Goal: Task Accomplishment & Management: Manage account settings

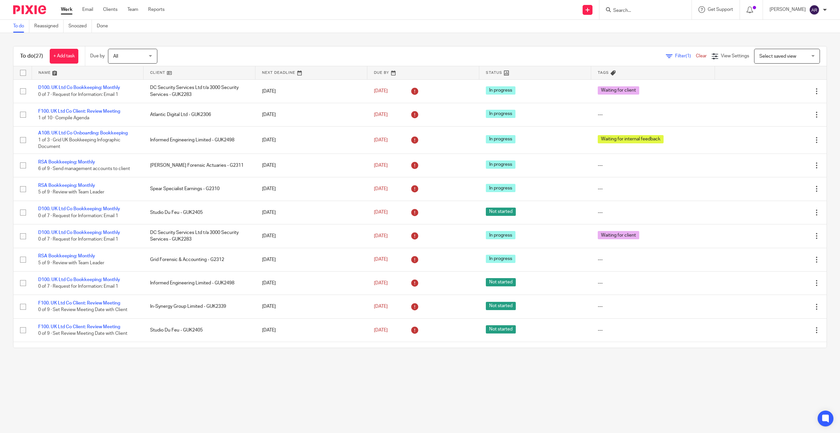
click at [44, 71] on link at bounding box center [88, 72] width 112 height 13
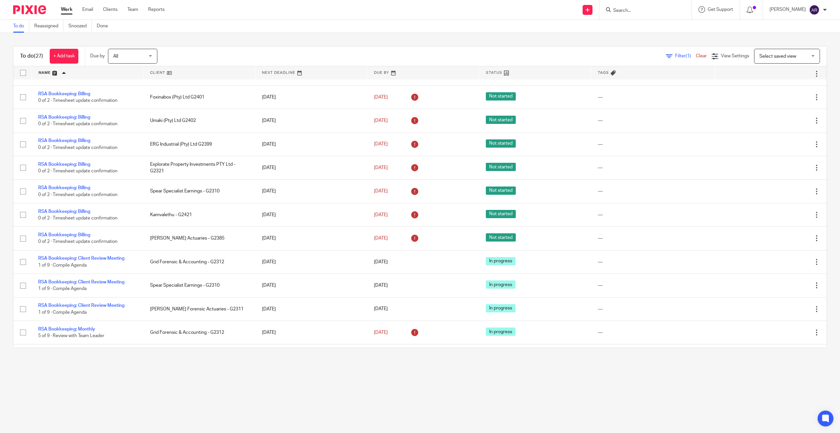
scroll to position [378, 0]
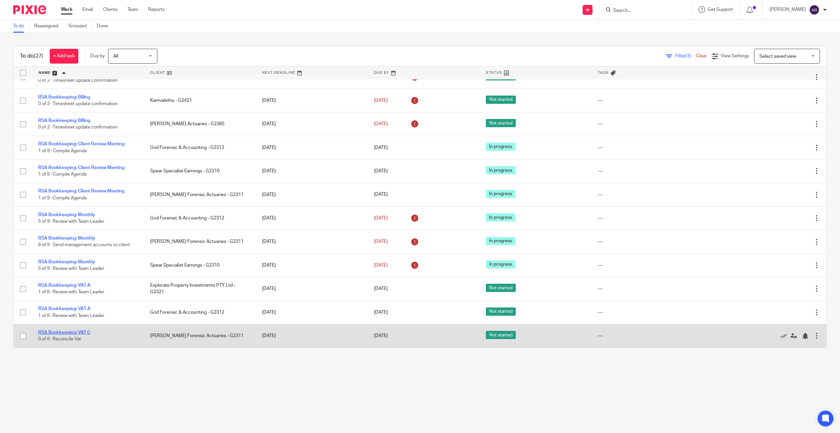
click at [83, 332] on link "RSA Bookkeeping: VAT C" at bounding box center [64, 332] width 52 height 5
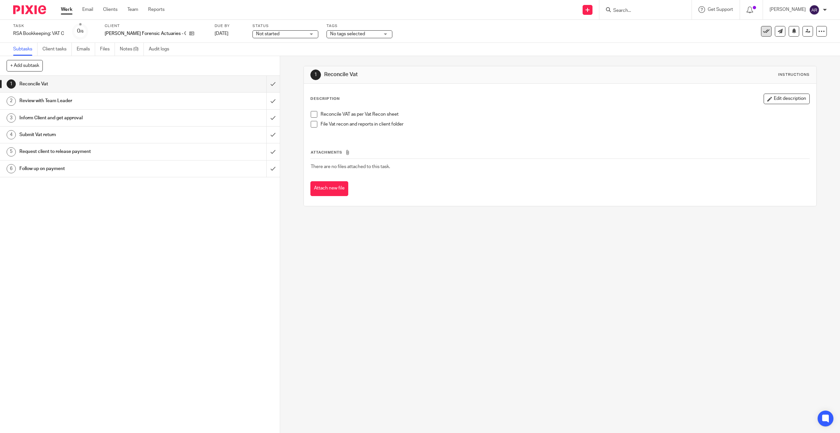
click at [763, 30] on icon at bounding box center [766, 31] width 7 height 7
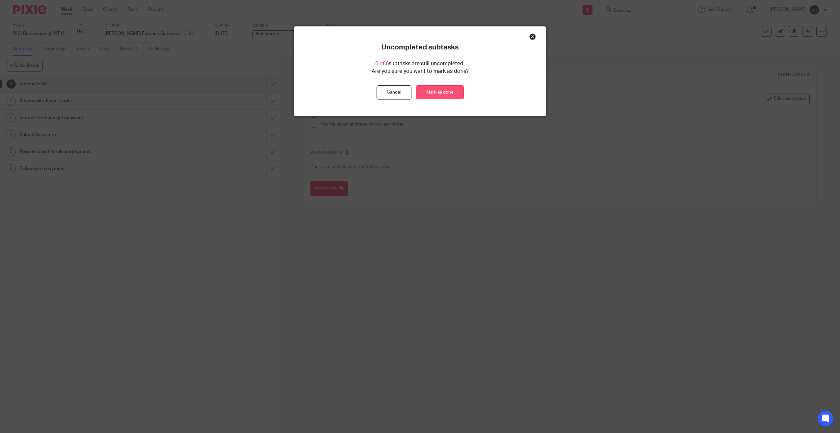
click at [433, 91] on link "Mark as done" at bounding box center [440, 92] width 48 height 14
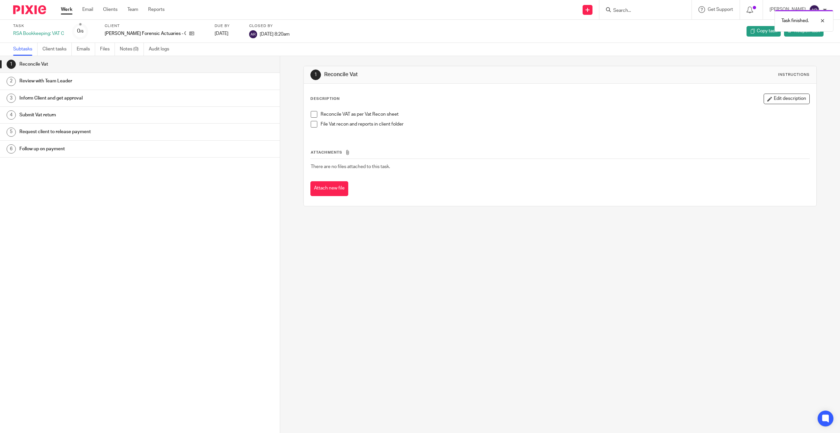
click at [66, 9] on link "Work" at bounding box center [67, 9] width 12 height 7
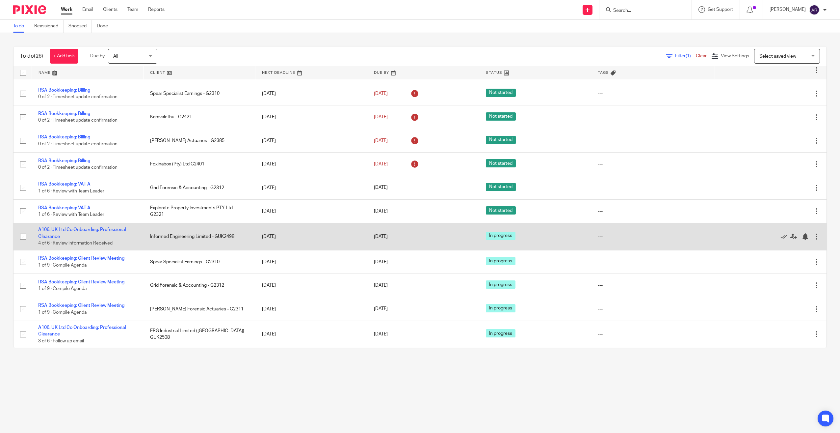
scroll to position [321, 0]
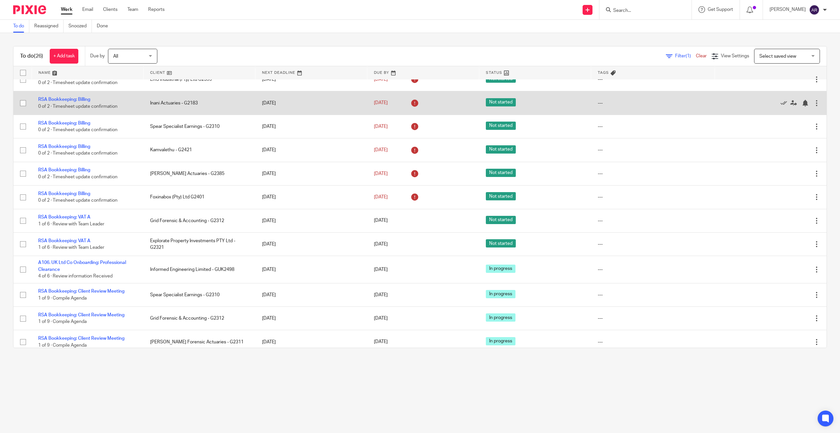
drag, startPoint x: 156, startPoint y: 70, endPoint x: 164, endPoint y: 97, distance: 27.6
click at [156, 70] on link at bounding box center [200, 72] width 112 height 13
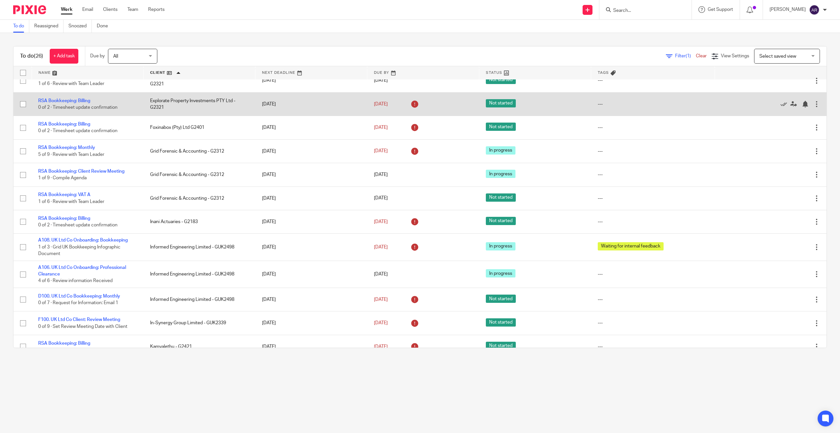
scroll to position [165, 0]
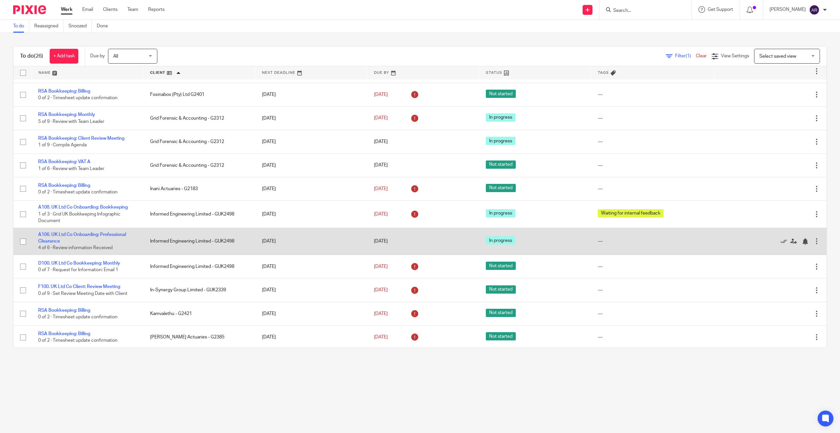
click at [24, 240] on input "checkbox" at bounding box center [23, 241] width 13 height 13
checkbox input "true"
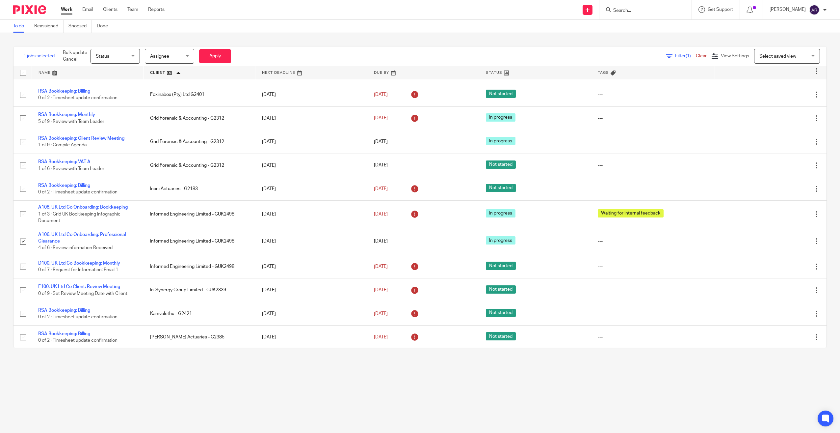
click at [101, 59] on span "Status" at bounding box center [113, 56] width 35 height 14
click at [106, 119] on li "Done" at bounding box center [115, 123] width 49 height 13
click at [207, 53] on button "Apply" at bounding box center [215, 56] width 32 height 14
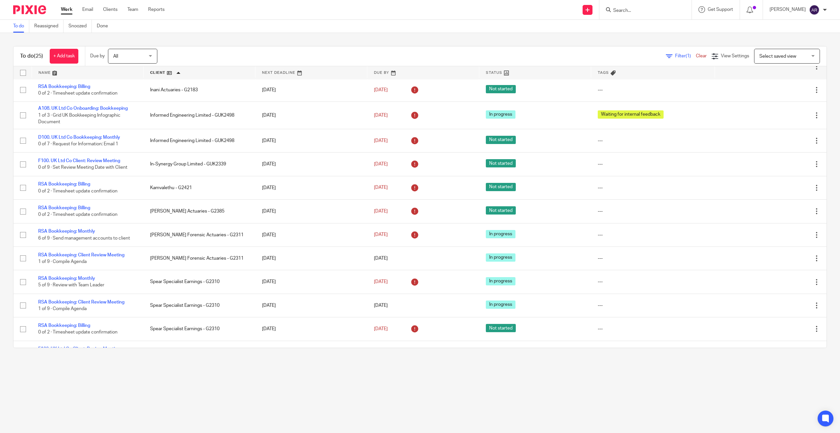
scroll to position [66, 0]
